Goal: Task Accomplishment & Management: Use online tool/utility

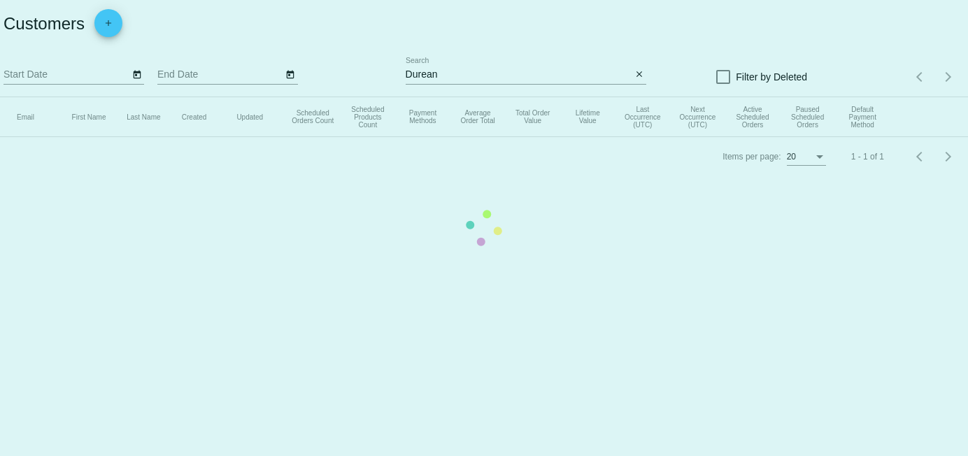
click at [460, 76] on app-dashboard-customers "Customers add Start Date End Date Durean Search close Filter by Deleted Items p…" at bounding box center [484, 88] width 968 height 176
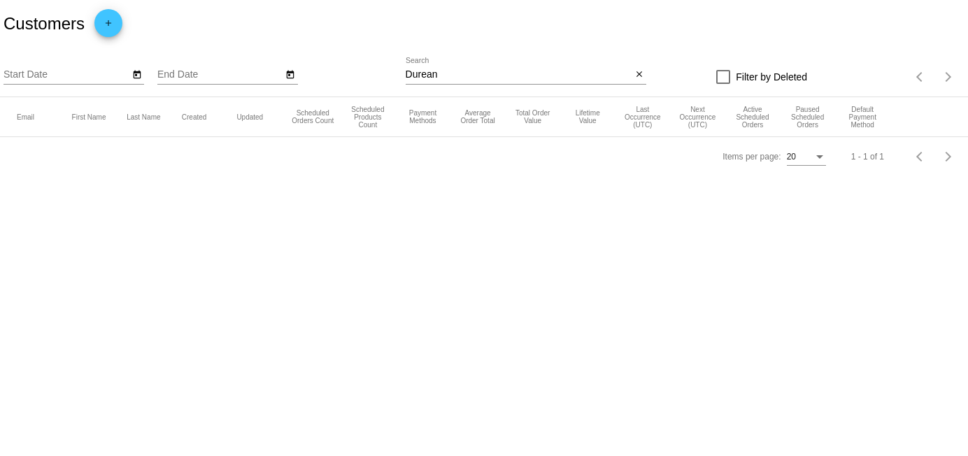
click at [460, 76] on input "Durean" at bounding box center [519, 74] width 227 height 11
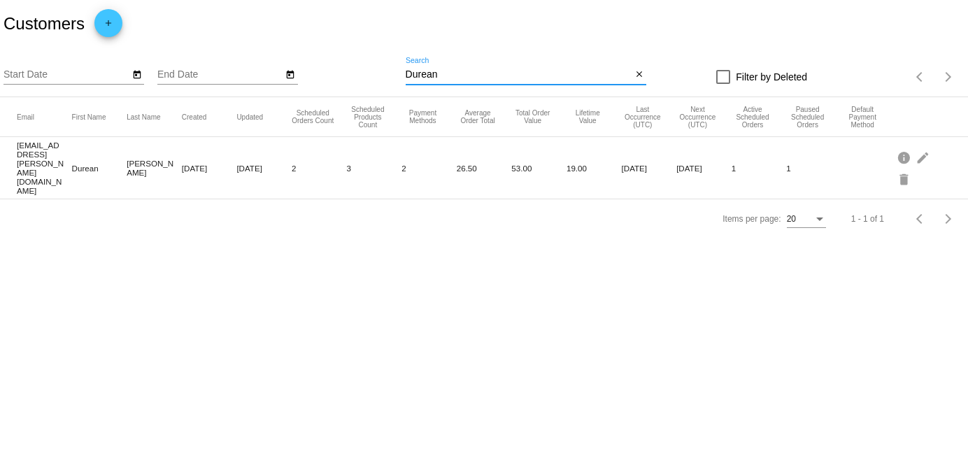
paste input "[EMAIL_ADDRESS][DOMAIN_NAME]"
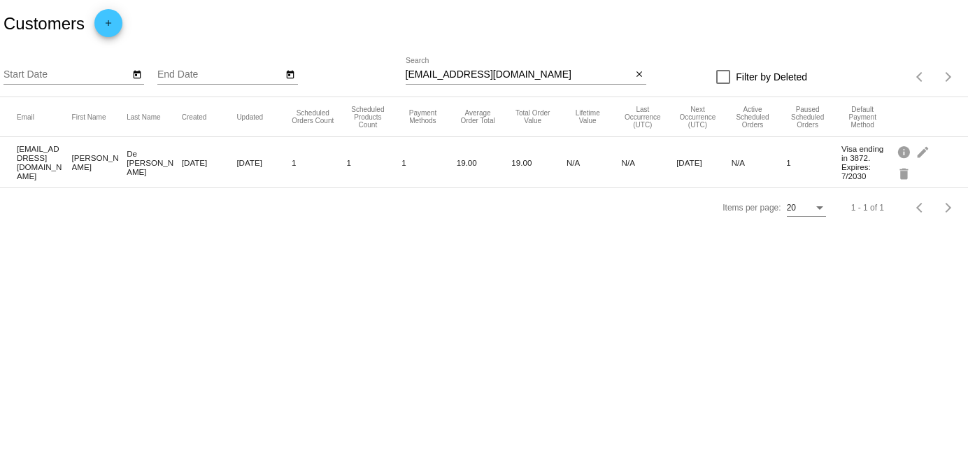
click at [451, 69] on div "[EMAIL_ADDRESS][DOMAIN_NAME] Search" at bounding box center [519, 70] width 227 height 27
click at [451, 69] on input "[EMAIL_ADDRESS][DOMAIN_NAME]" at bounding box center [519, 74] width 227 height 11
paste input "jeffdevine"
type input "[EMAIL_ADDRESS][DOMAIN_NAME]"
